Goal: Transaction & Acquisition: Purchase product/service

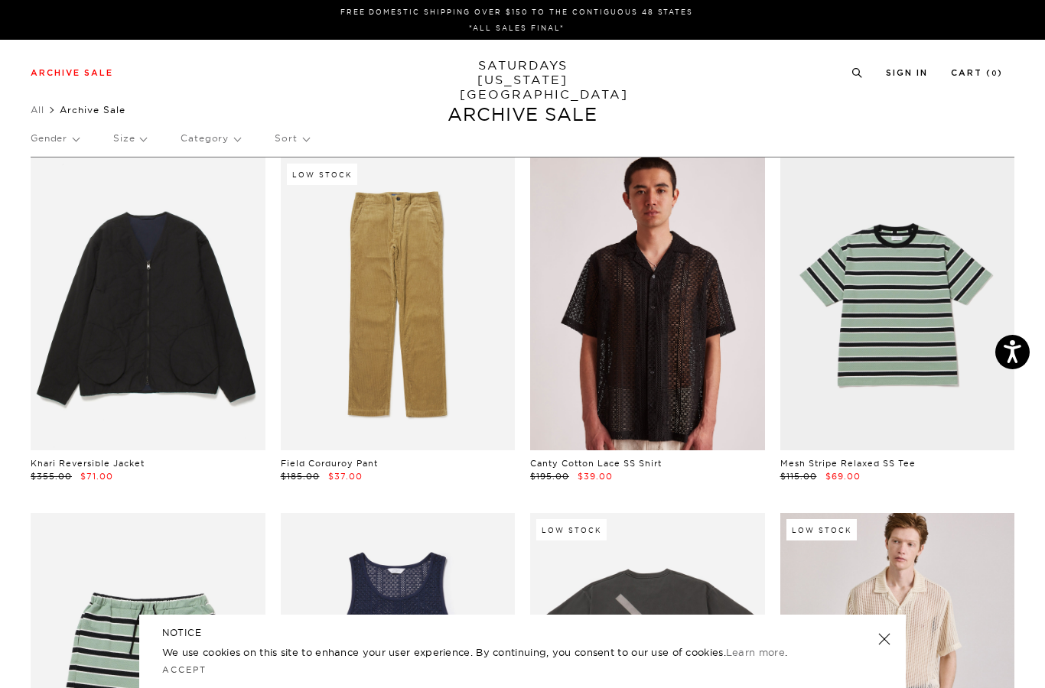
click at [655, 333] on link at bounding box center [647, 304] width 235 height 293
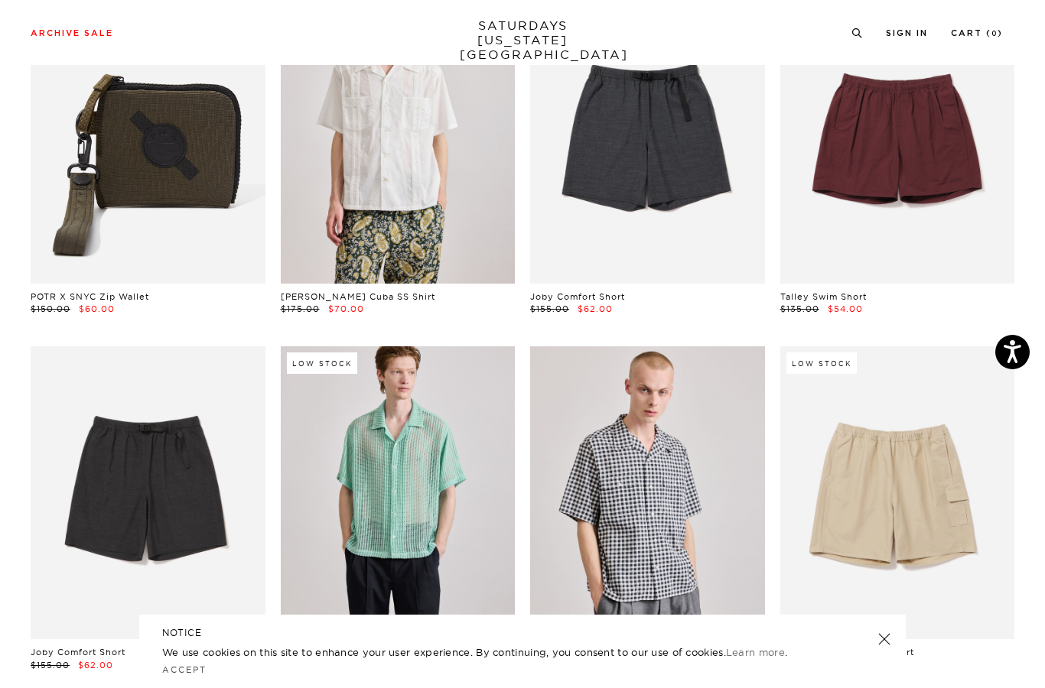
scroll to position [1953, 0]
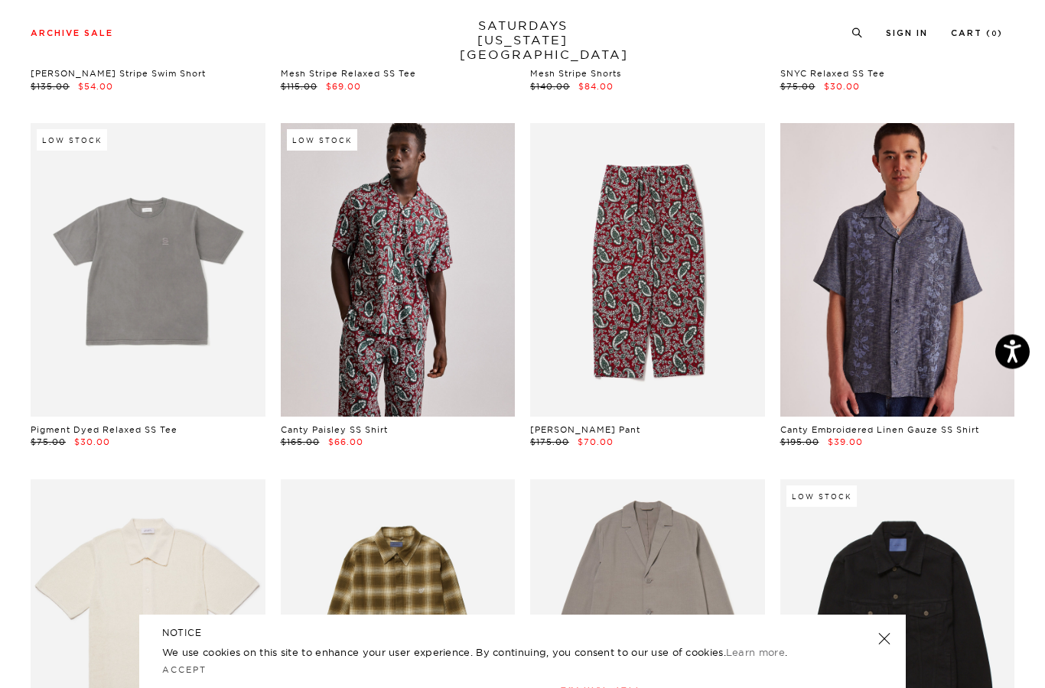
click at [903, 303] on link at bounding box center [897, 270] width 235 height 293
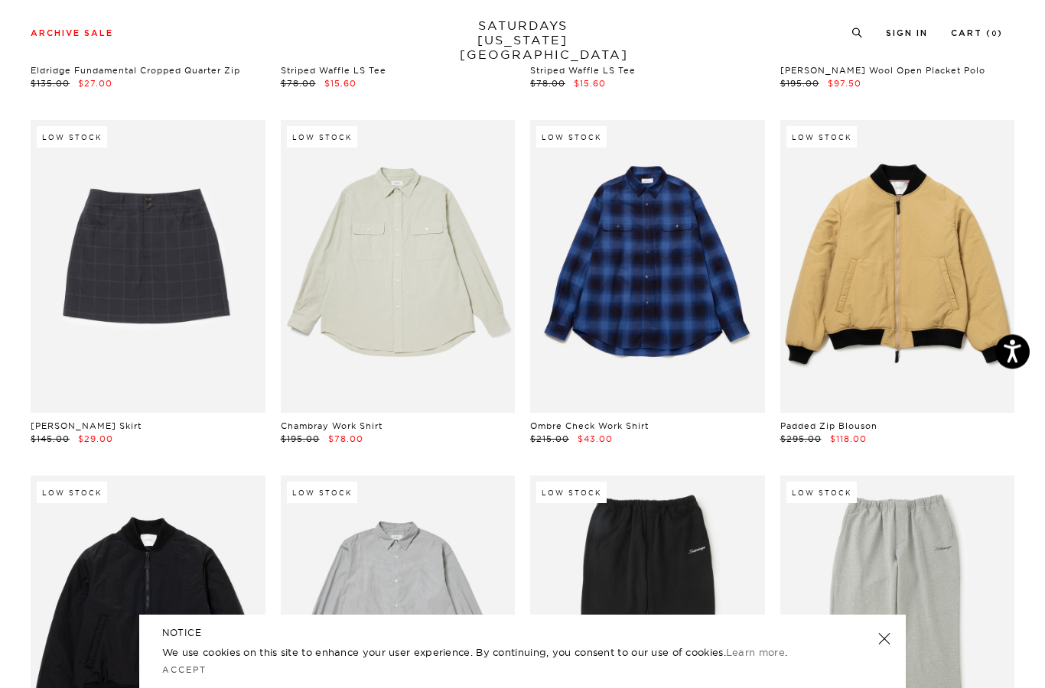
scroll to position [19678, 0]
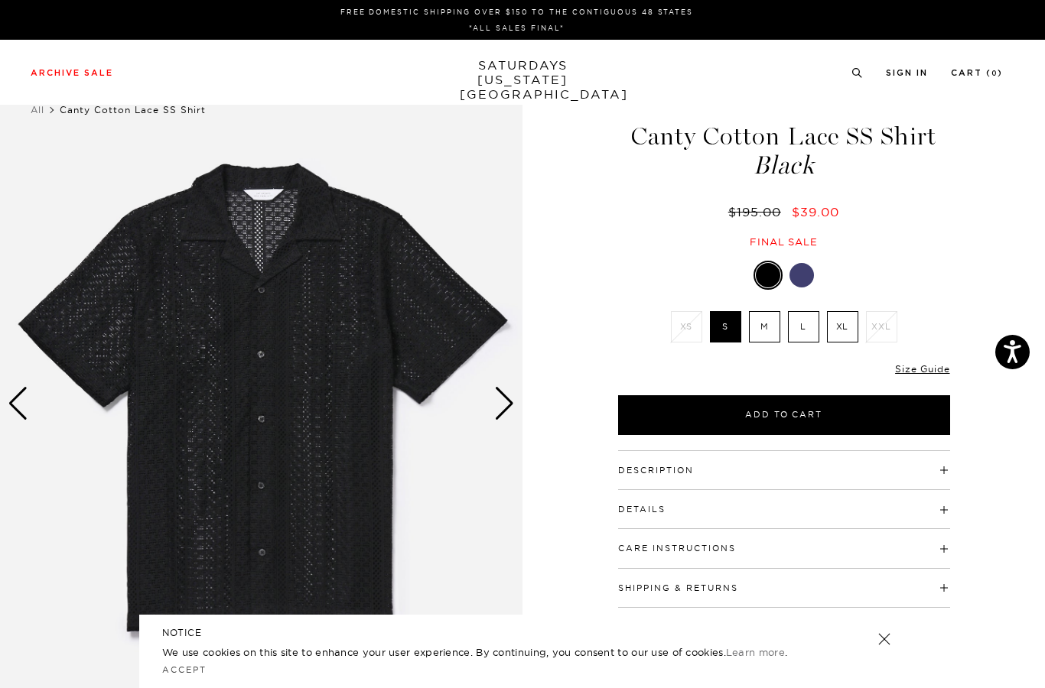
click at [805, 276] on div at bounding box center [801, 275] width 24 height 24
